Goal: Task Accomplishment & Management: Use online tool/utility

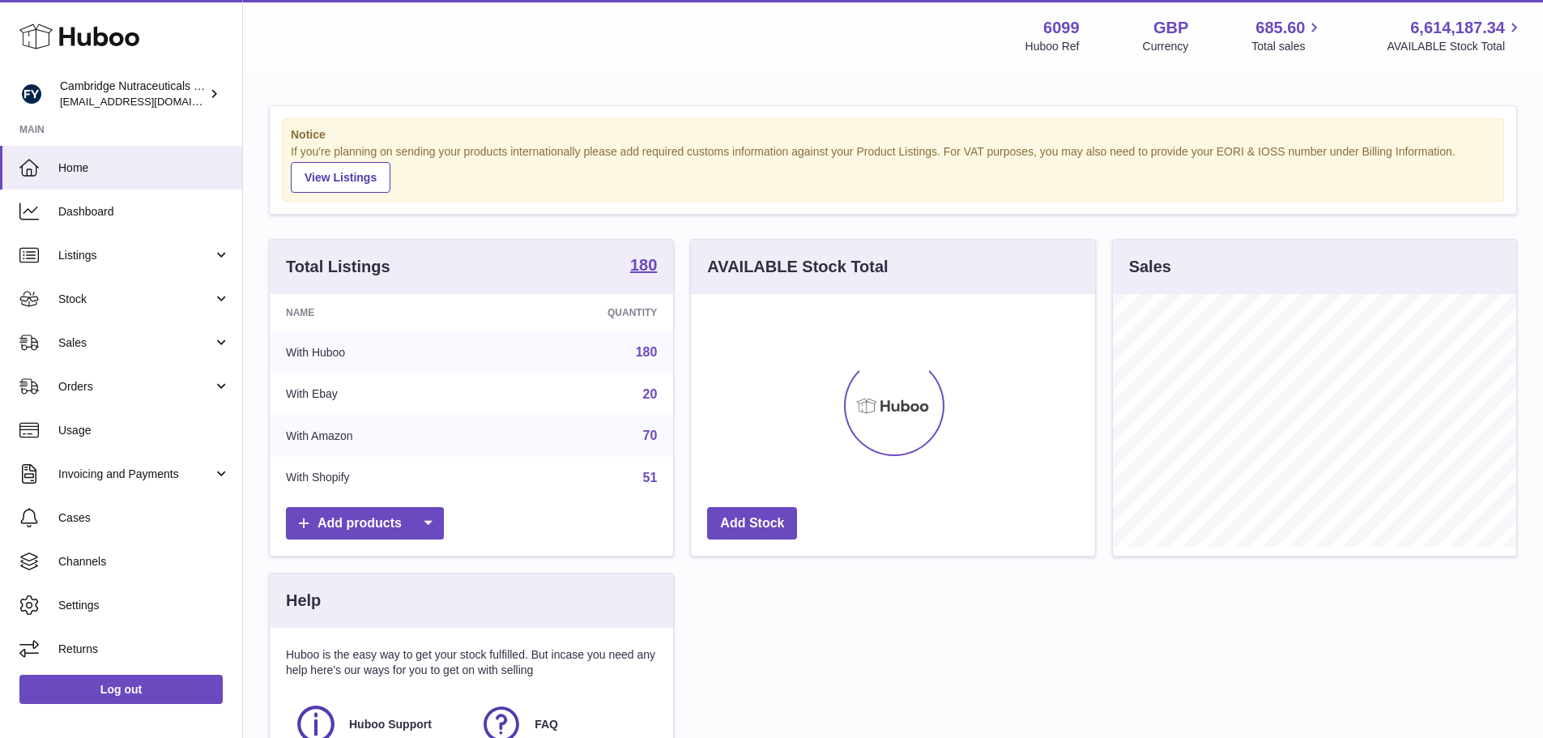
scroll to position [253, 404]
click at [202, 343] on span "Sales" at bounding box center [135, 342] width 155 height 15
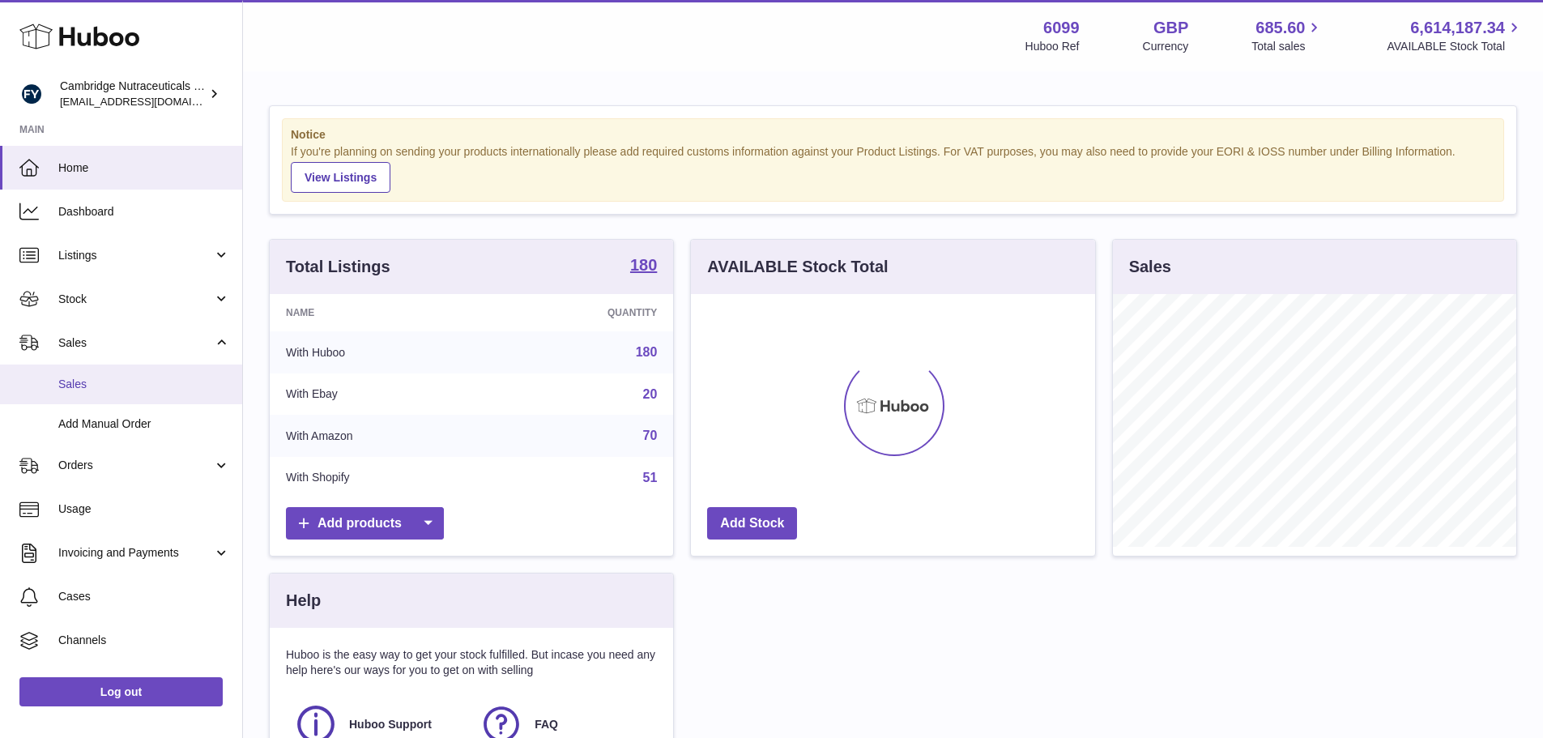
click at [179, 373] on link "Sales" at bounding box center [121, 384] width 242 height 40
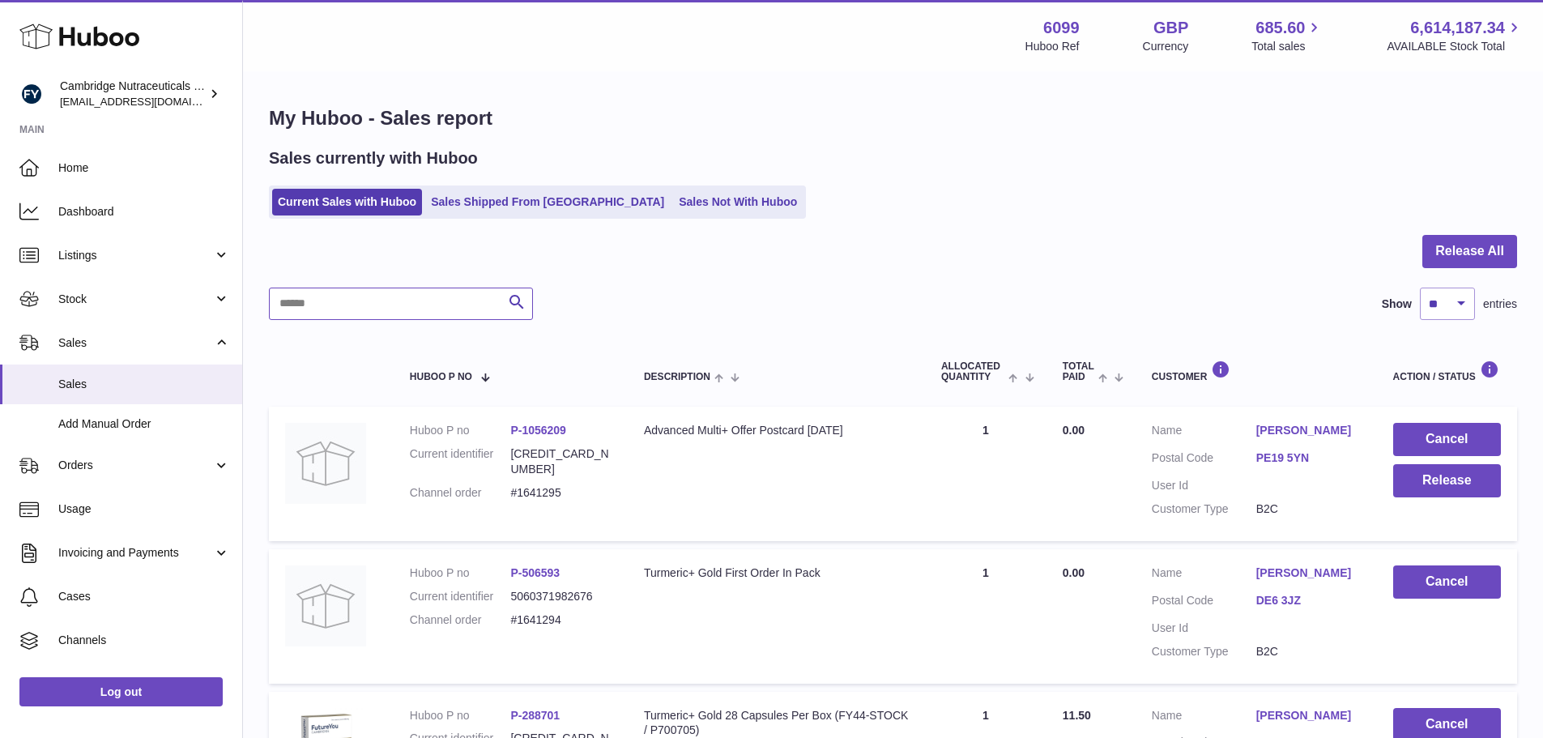
click at [399, 306] on input "text" at bounding box center [401, 304] width 264 height 32
click at [122, 303] on span "Stock" at bounding box center [135, 299] width 155 height 15
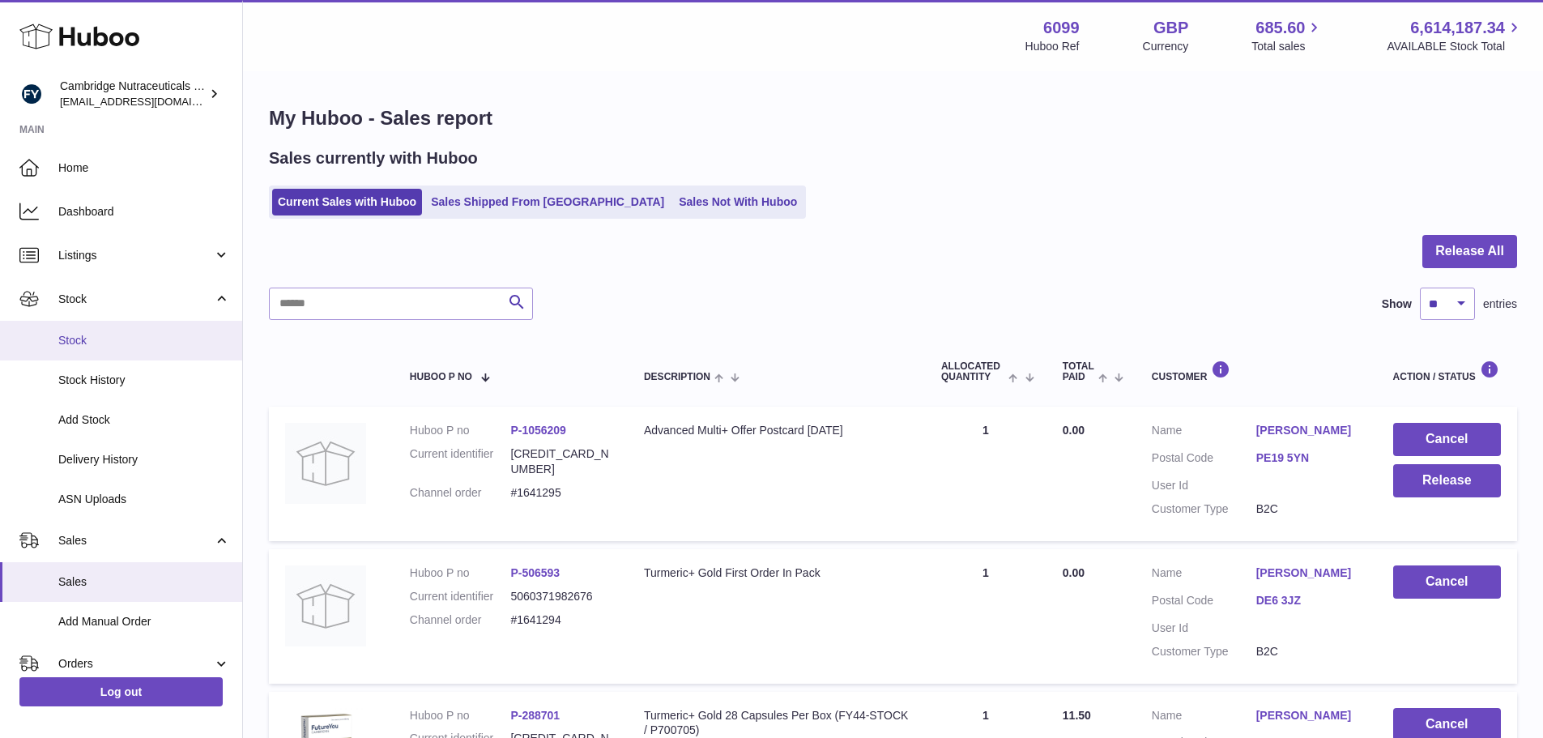
click at [59, 334] on span "Stock" at bounding box center [144, 340] width 172 height 15
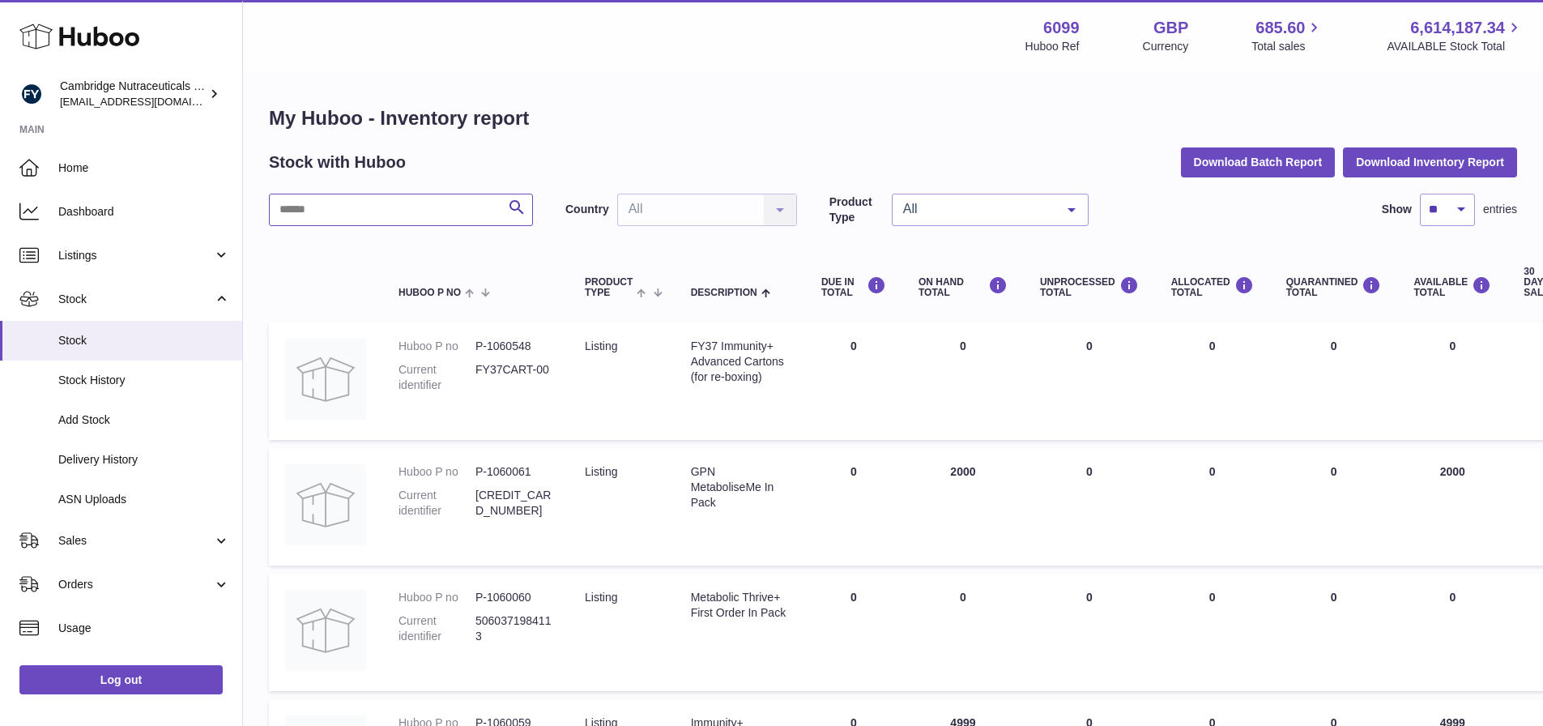
click at [441, 211] on input "text" at bounding box center [401, 210] width 264 height 32
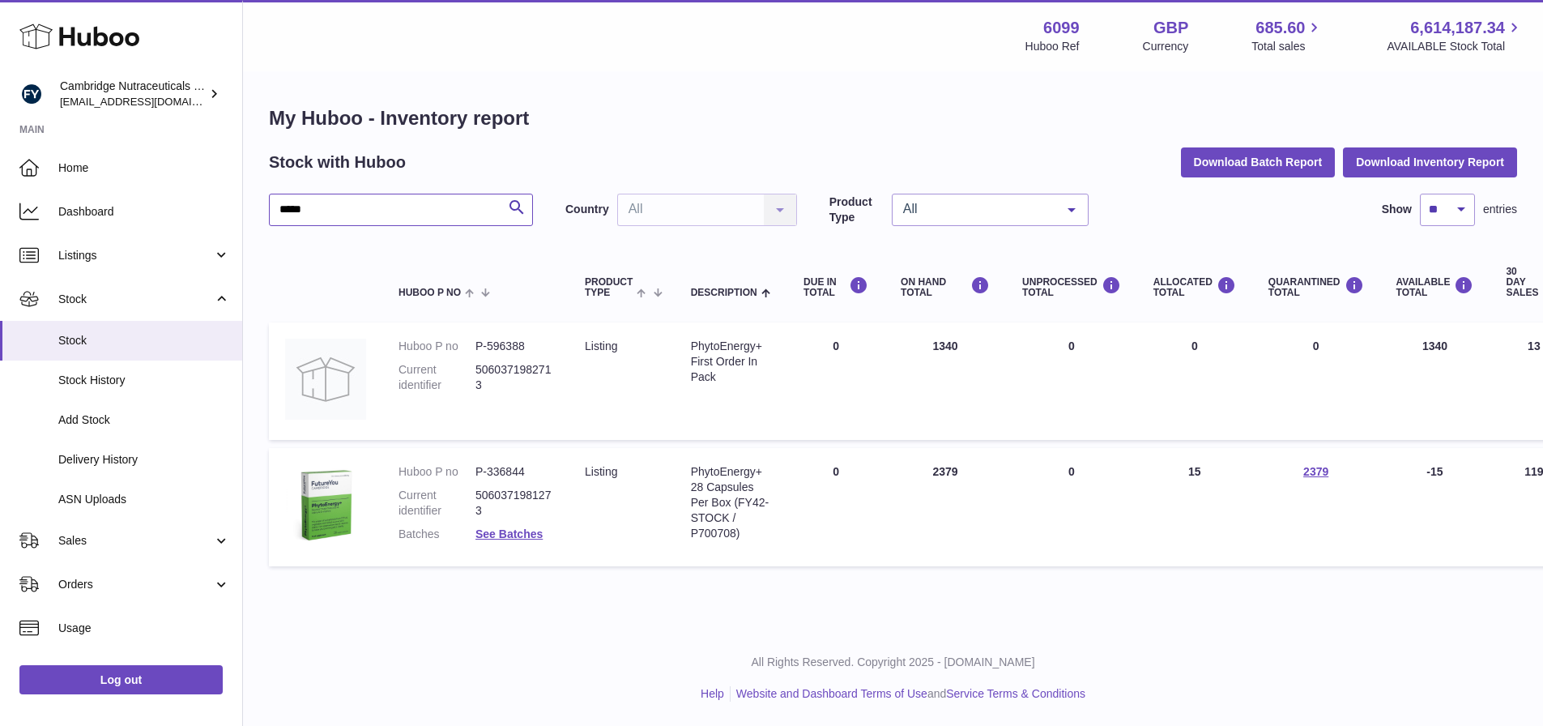
type input "*****"
click at [196, 544] on span "Sales" at bounding box center [135, 540] width 155 height 15
click at [151, 580] on span "Sales" at bounding box center [144, 581] width 172 height 15
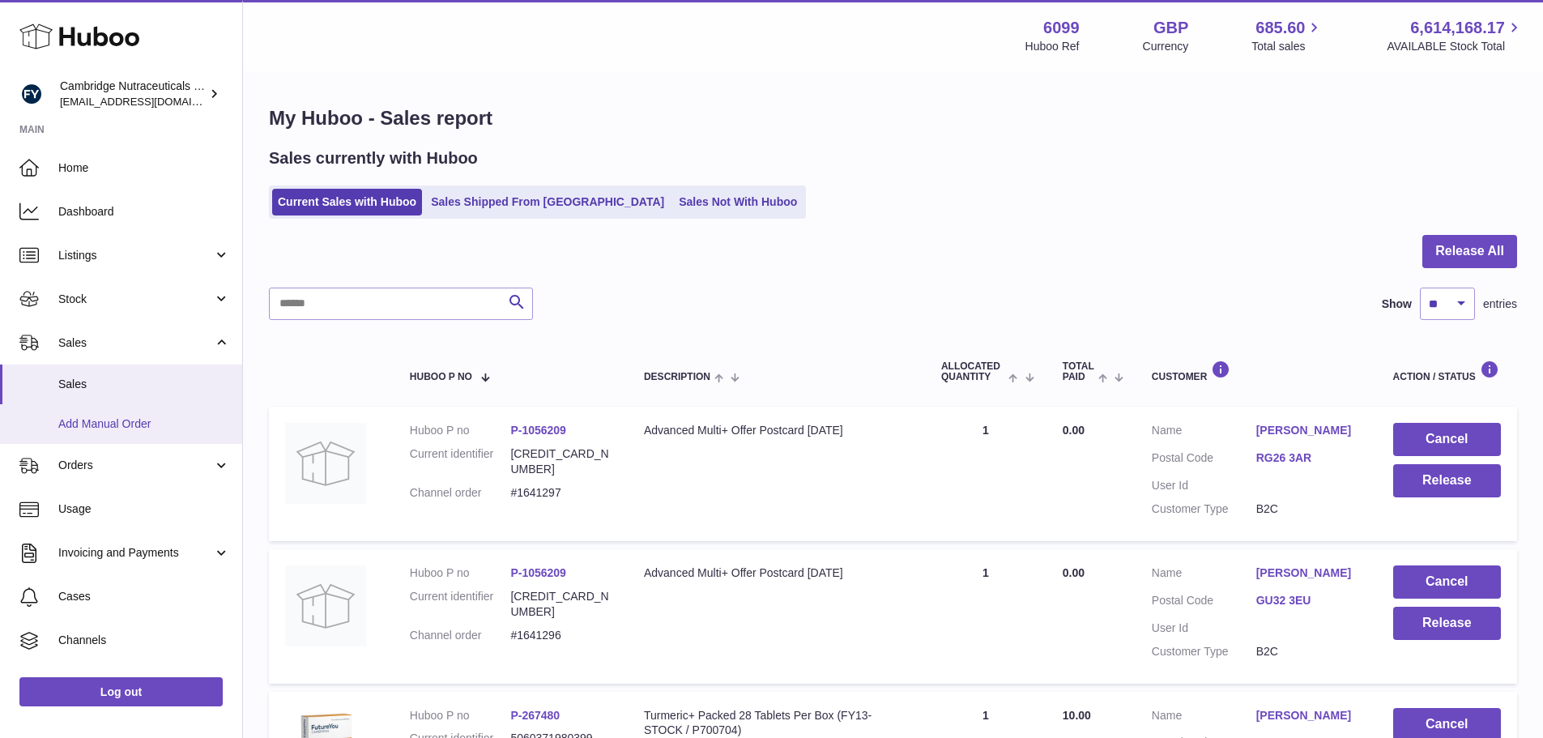
click at [147, 415] on link "Add Manual Order" at bounding box center [121, 424] width 242 height 40
